Goal: Submit feedback/report problem

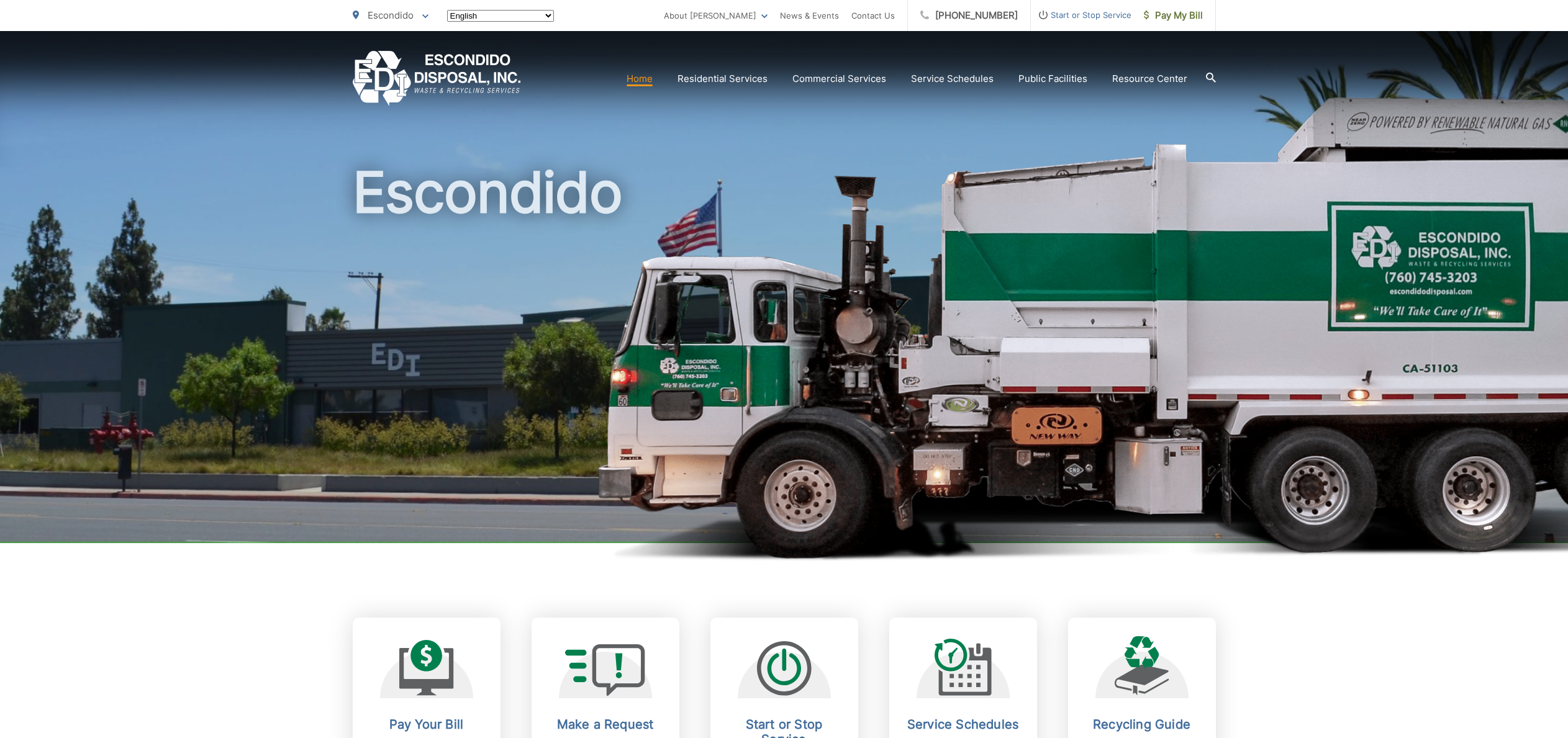
scroll to position [144, 0]
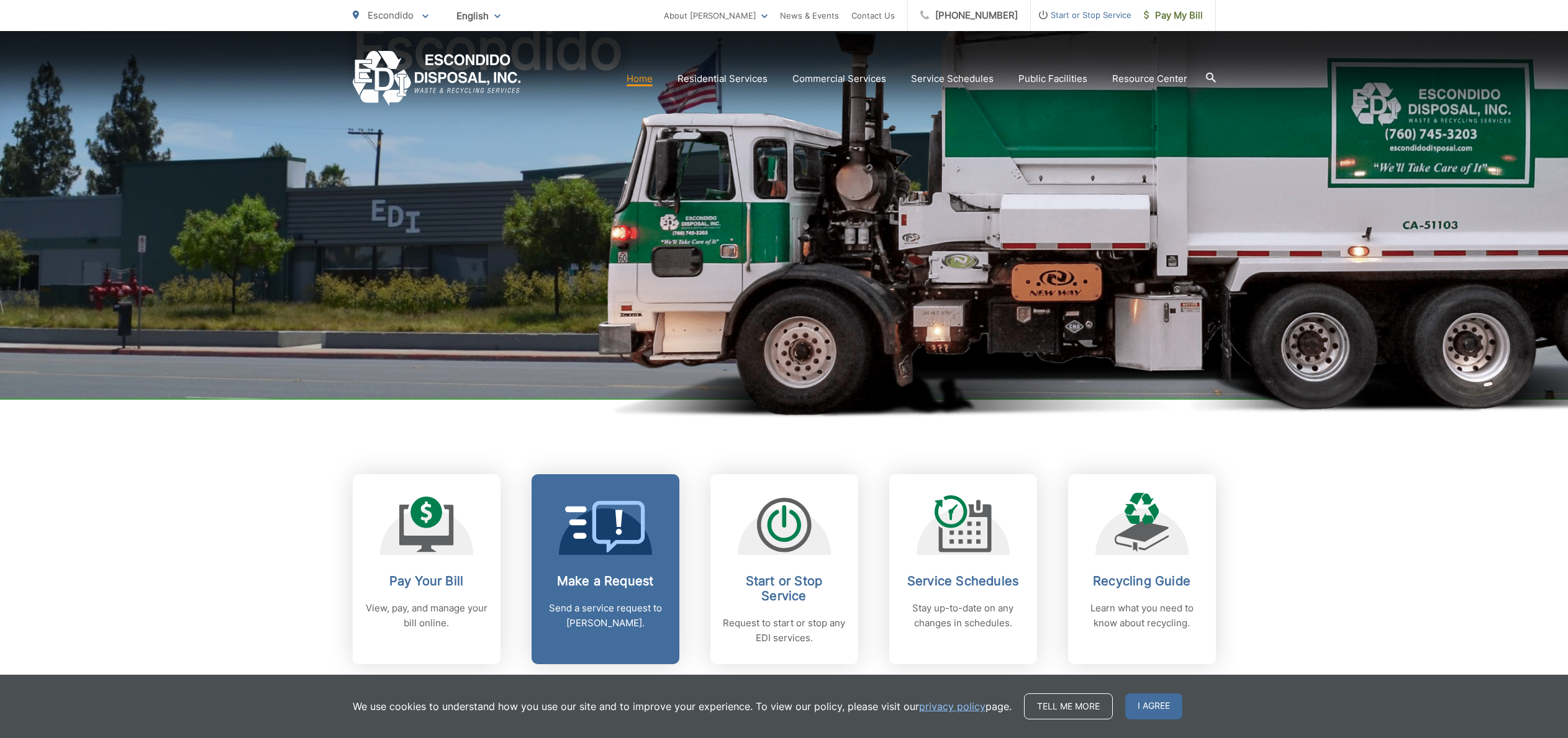
click at [635, 541] on icon at bounding box center [618, 527] width 53 height 52
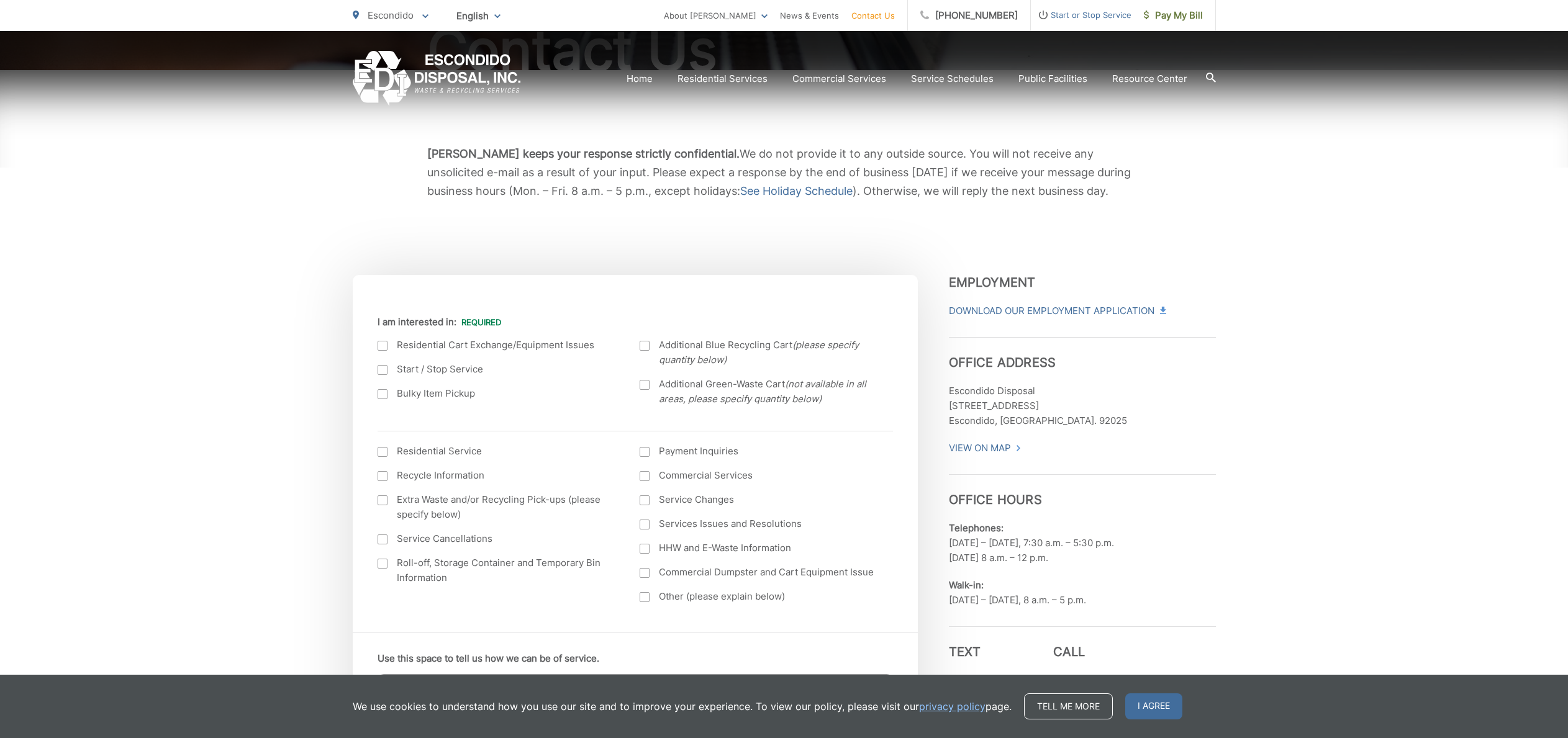
scroll to position [315, 0]
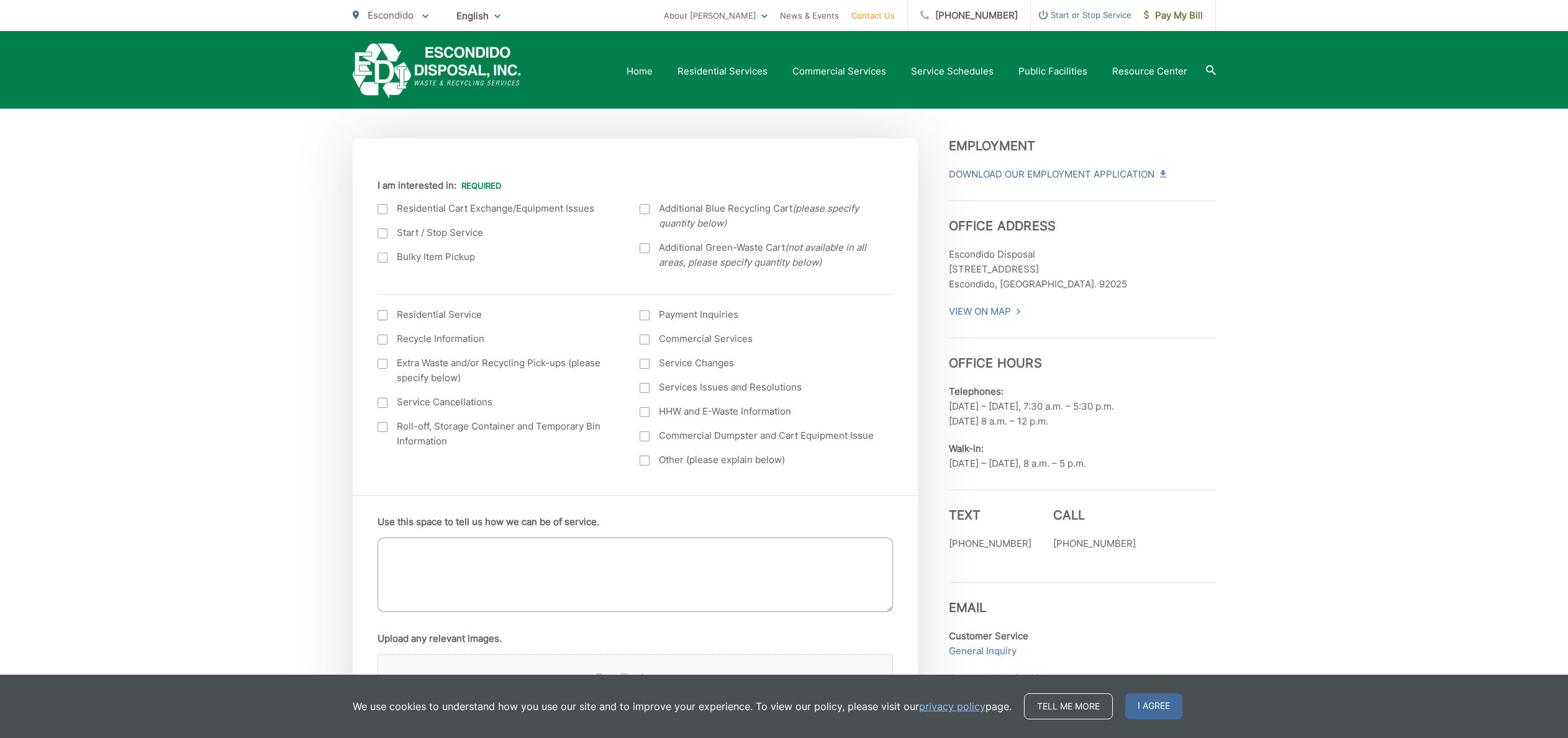
click at [683, 554] on textarea "Use this space to tell us how we can be of service." at bounding box center [635, 575] width 516 height 74
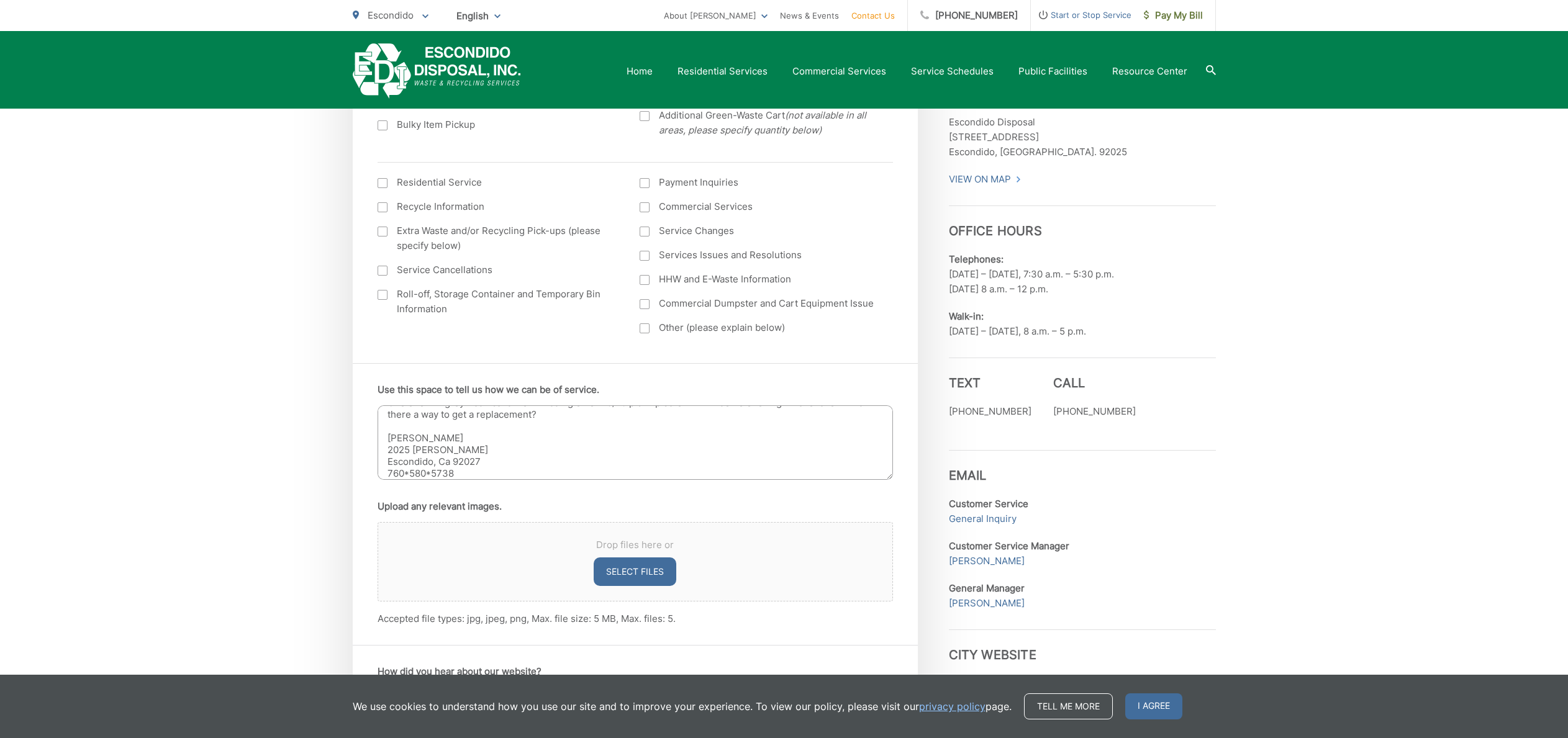
scroll to position [601, 0]
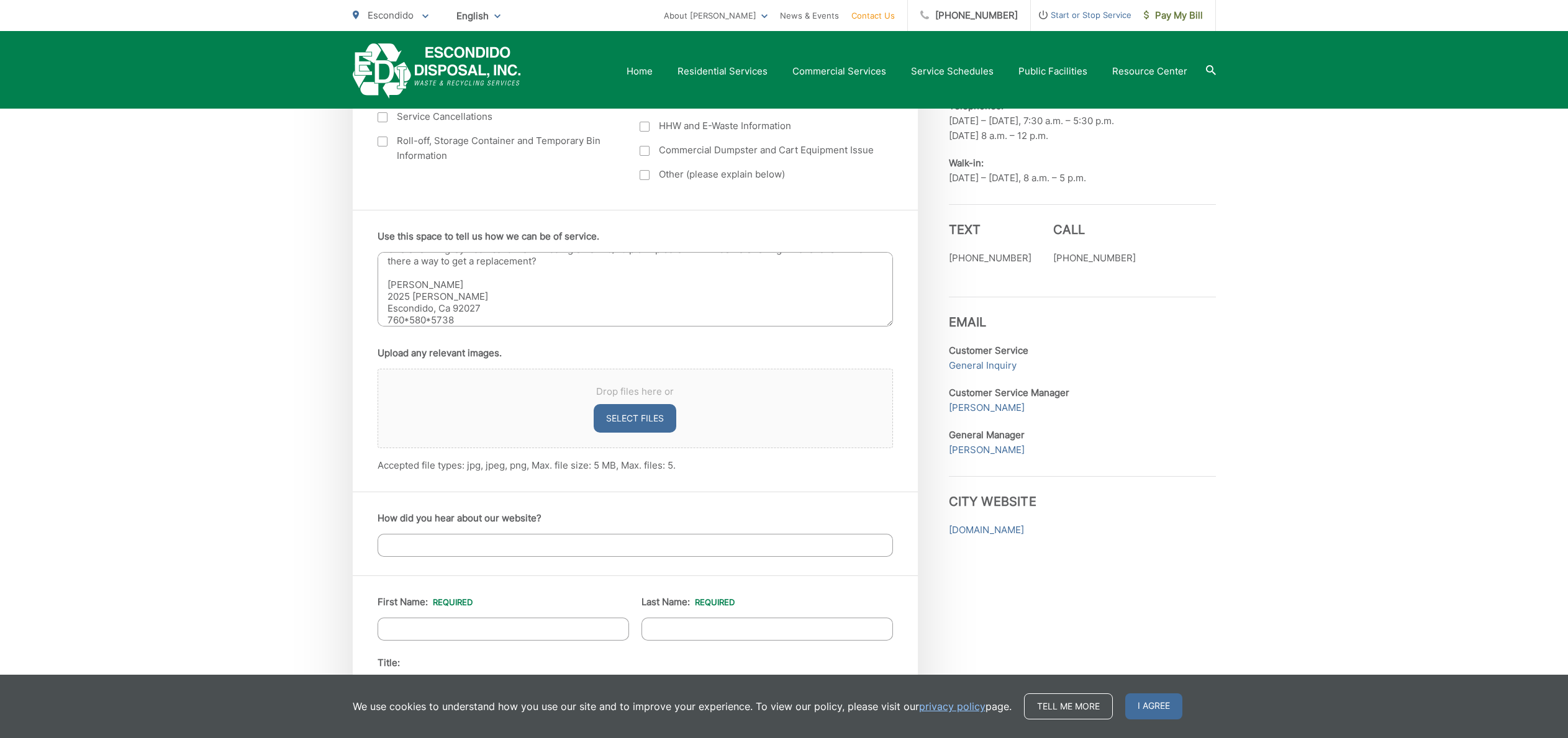
type textarea "One of our 2 grey trash cans went missing on our 8/25 pick up date. Think some …"
click at [563, 626] on input "First Name: *" at bounding box center [503, 629] width 251 height 23
type input "Todd"
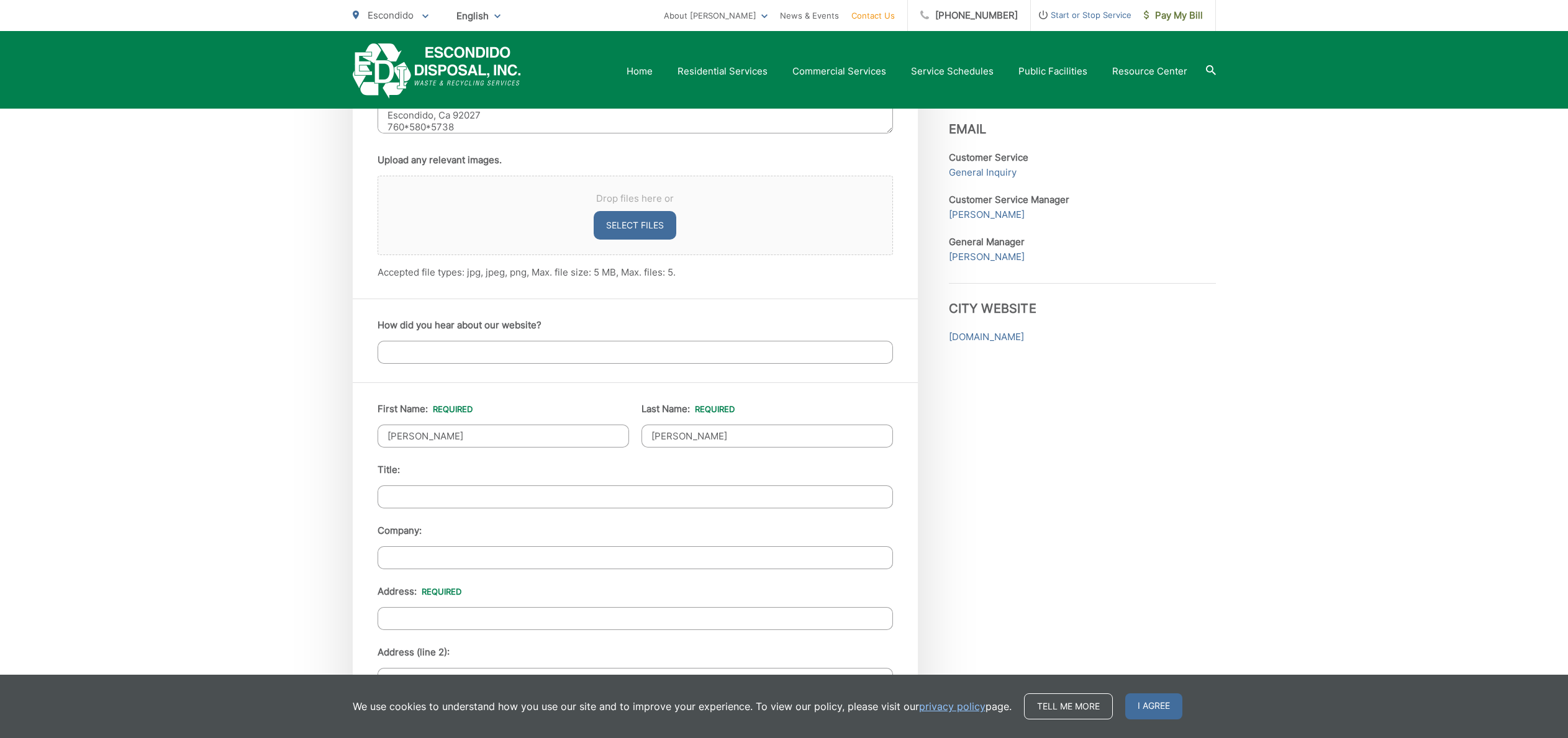
scroll to position [809, 0]
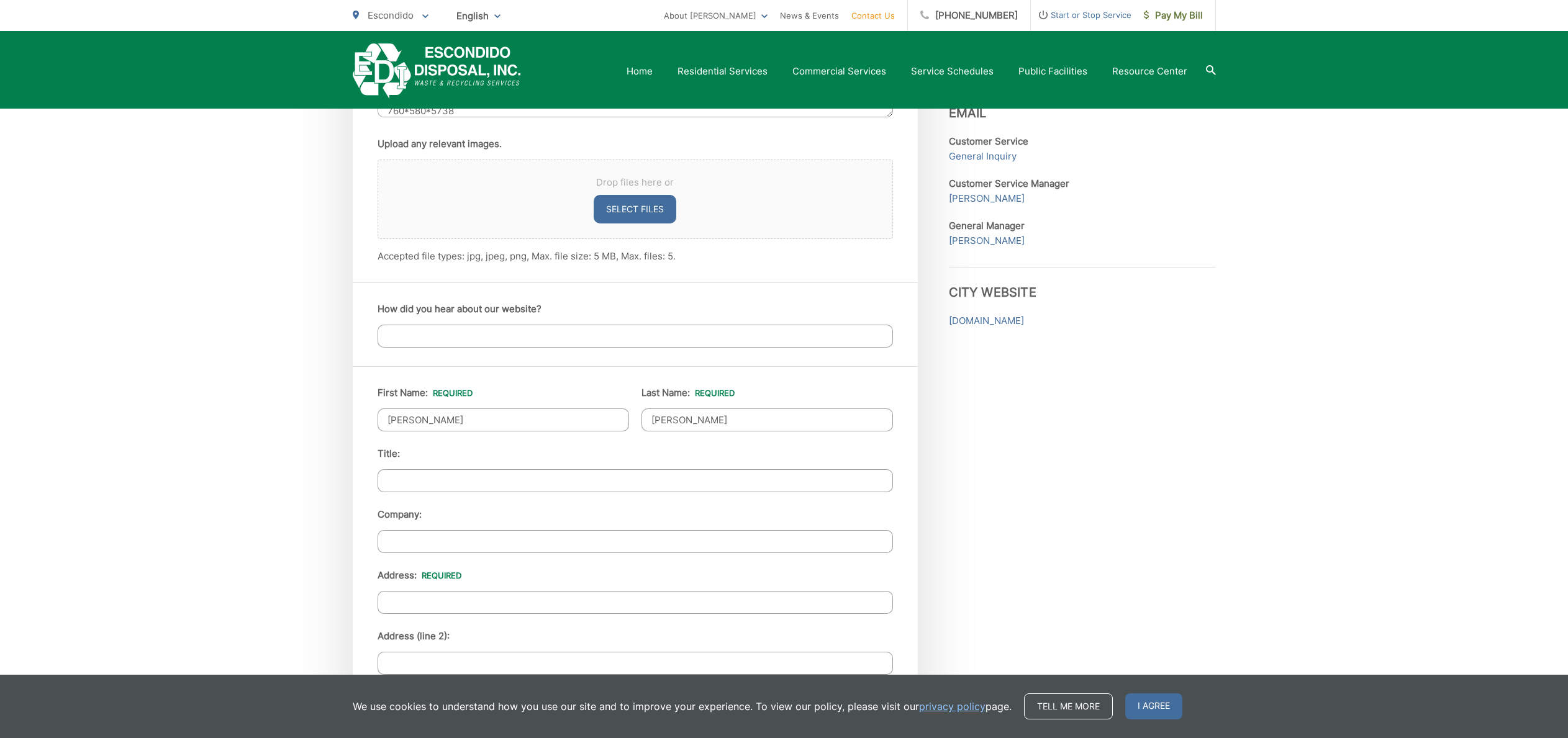
type input "Lahman"
click at [499, 598] on input "Address: *" at bounding box center [635, 602] width 516 height 23
type input "2025 Matthew Place"
type input "197"
type input "ESCONDIDO"
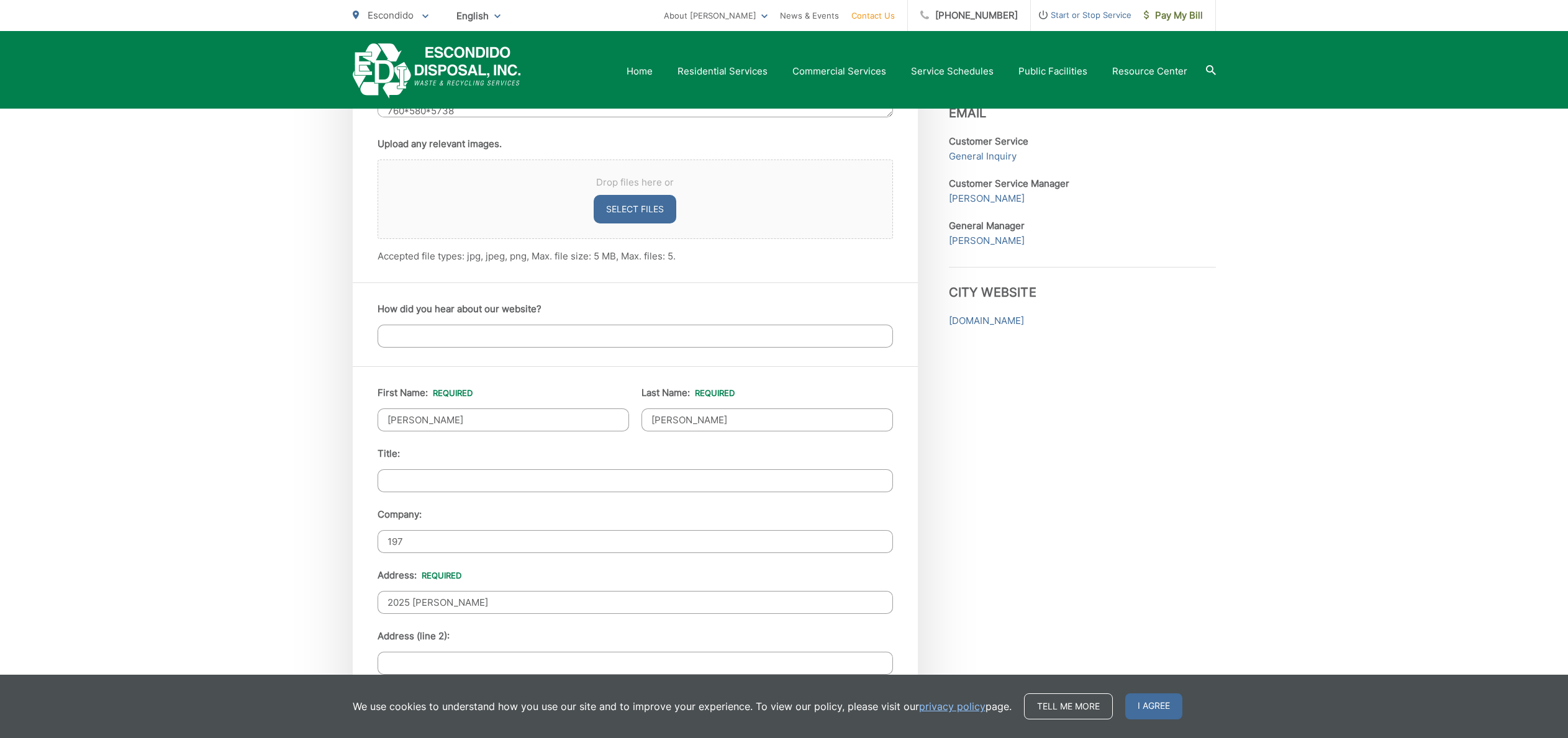
type input "92027"
type input "7605805738"
type input "rideonprousa@gmail.com"
type input "(760) 580-5738"
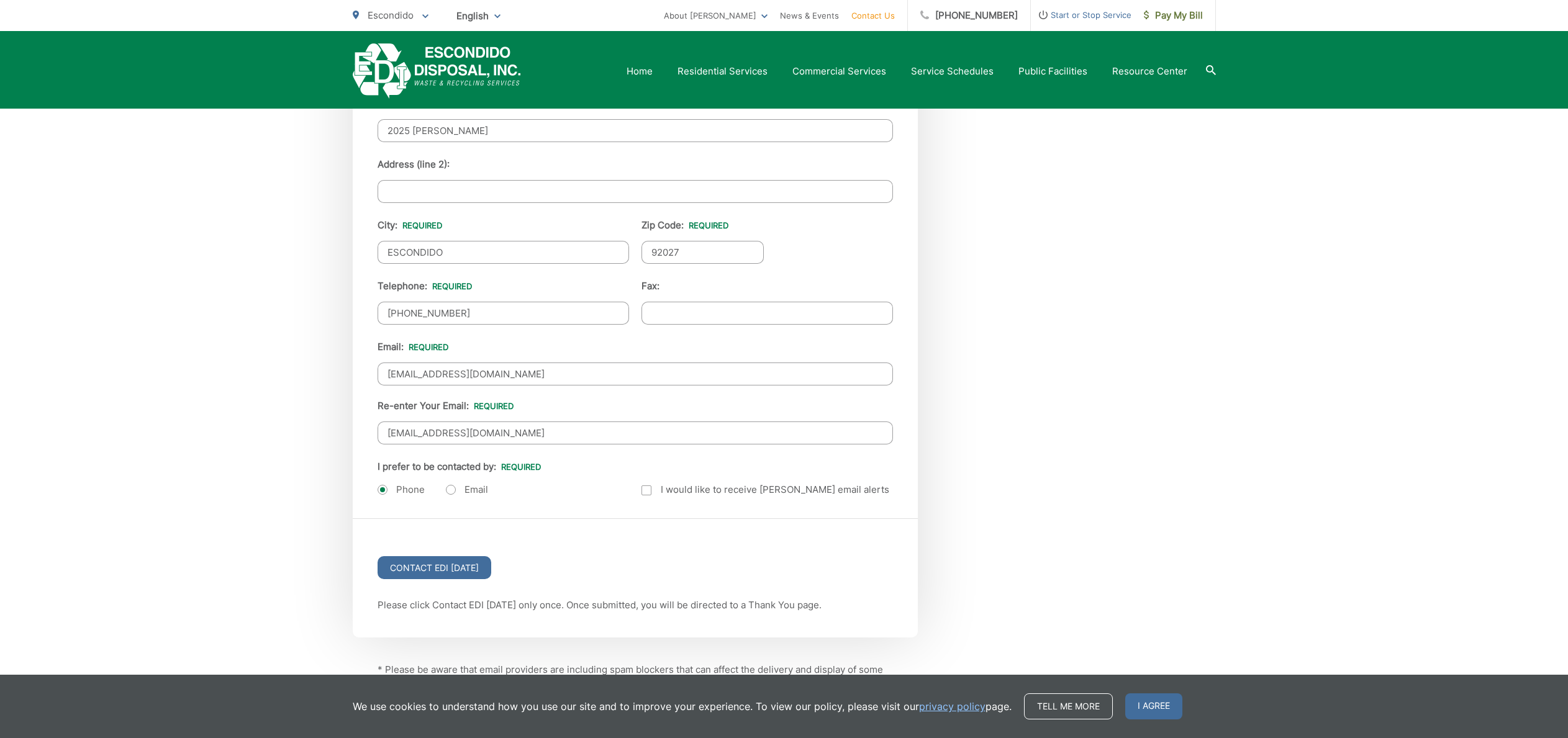
scroll to position [1289, 0]
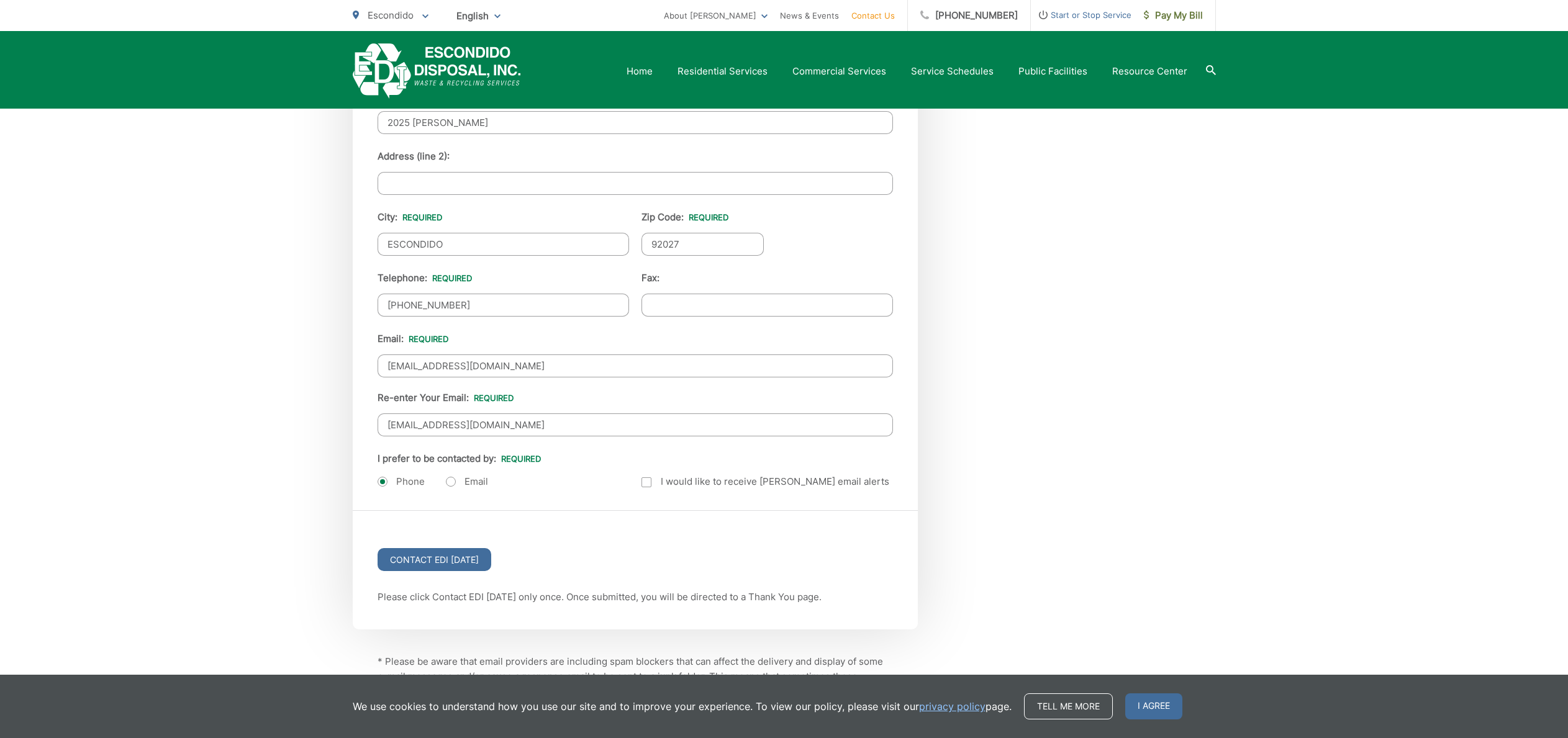
click at [453, 482] on label "Email" at bounding box center [467, 481] width 43 height 12
radio input "true"
click at [447, 560] on input "Contact EDI Today" at bounding box center [434, 560] width 114 height 23
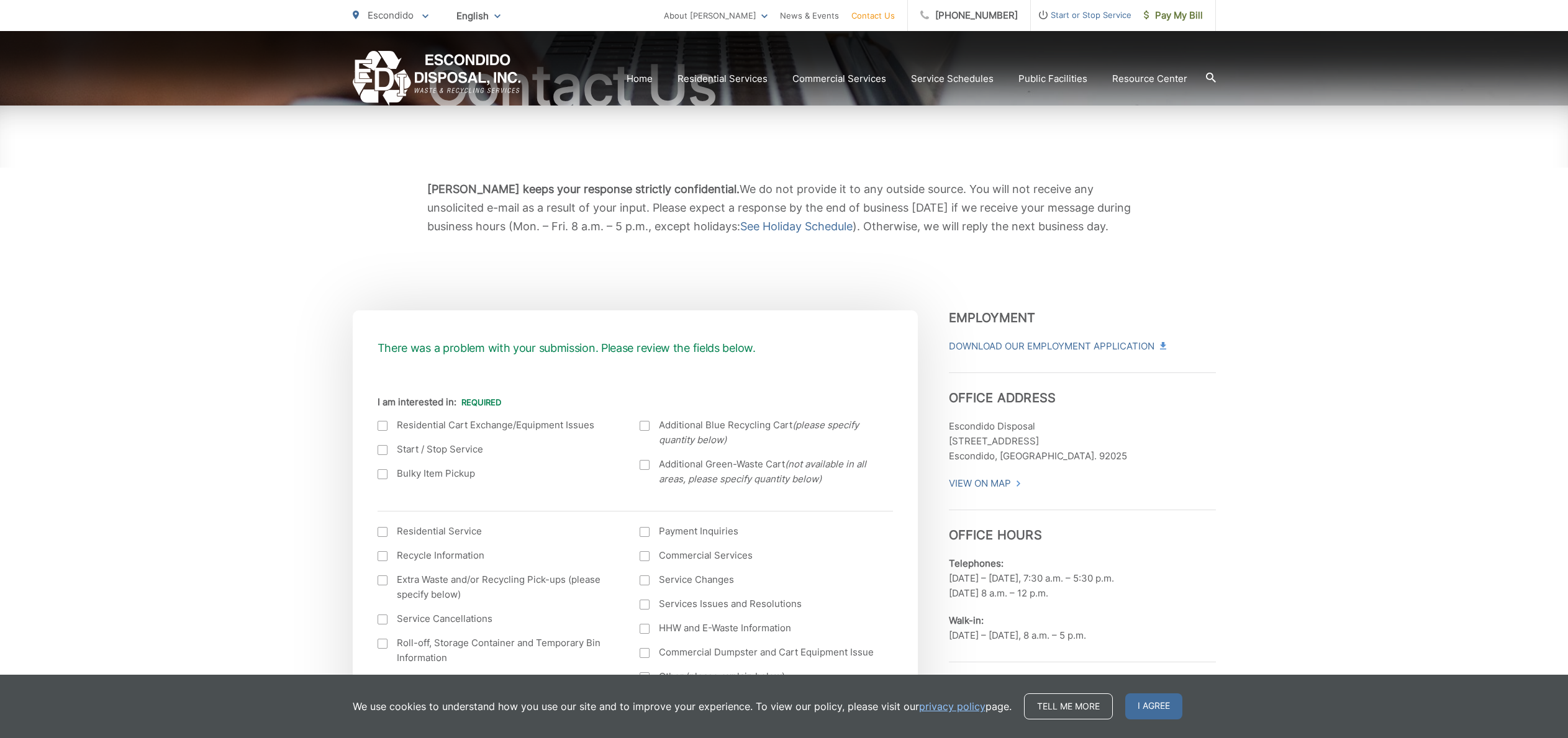
scroll to position [270, 0]
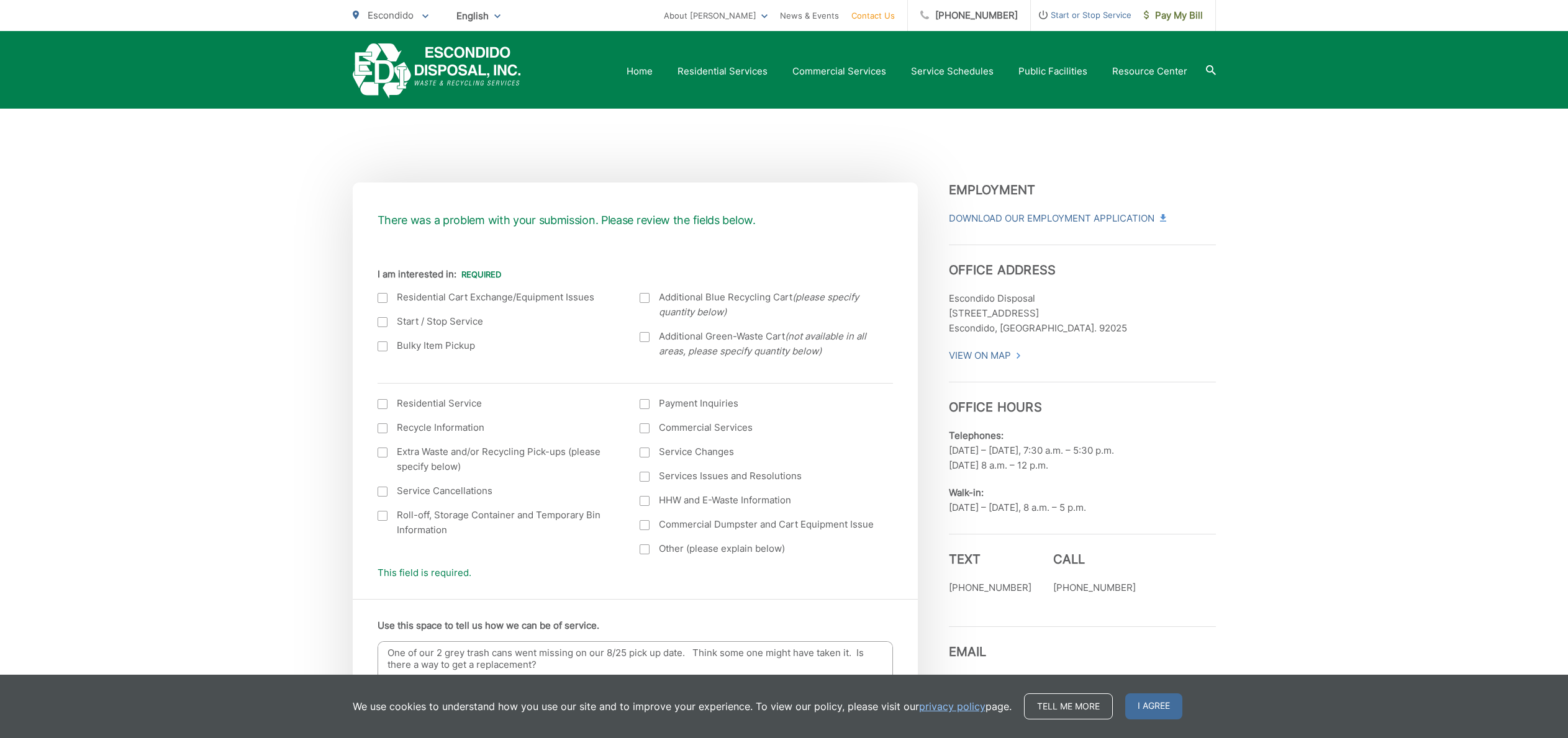
click at [645, 551] on div at bounding box center [644, 549] width 10 height 10
click at [0, 0] on input "Other (please explain below)" at bounding box center [0, 0] width 0 height 0
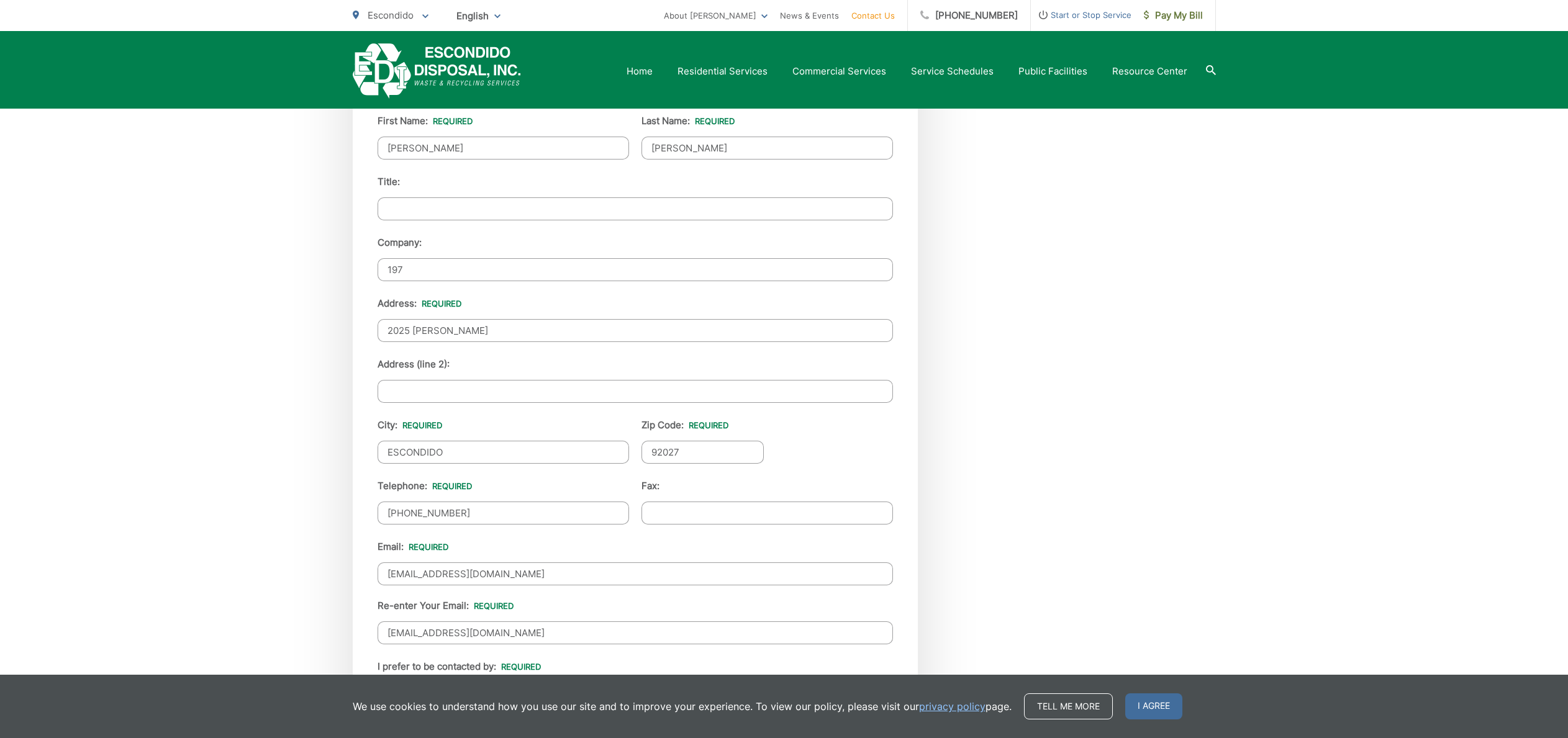
scroll to position [1491, 0]
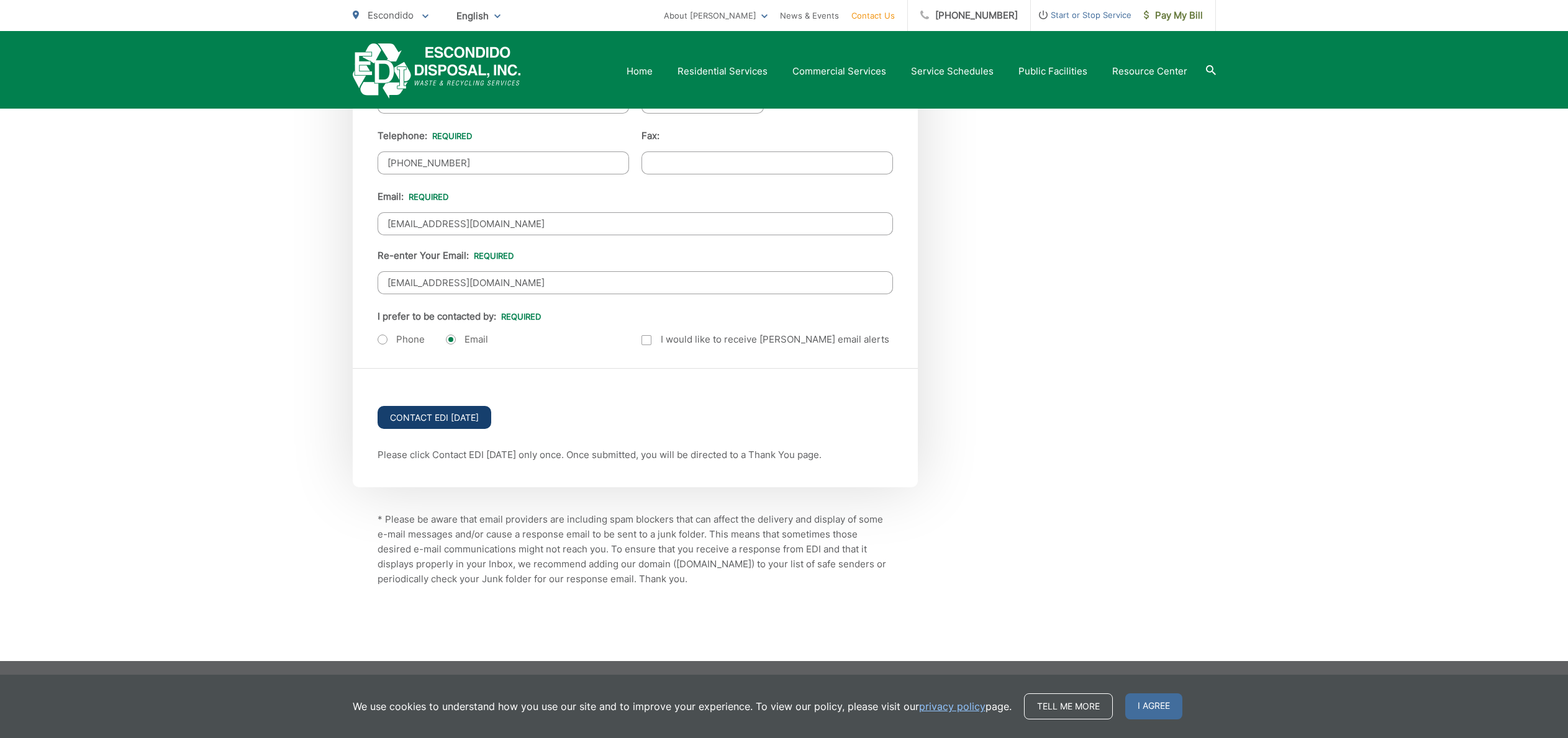
click at [447, 419] on input "Contact EDI Today" at bounding box center [434, 418] width 114 height 23
